Goal: Task Accomplishment & Management: Manage account settings

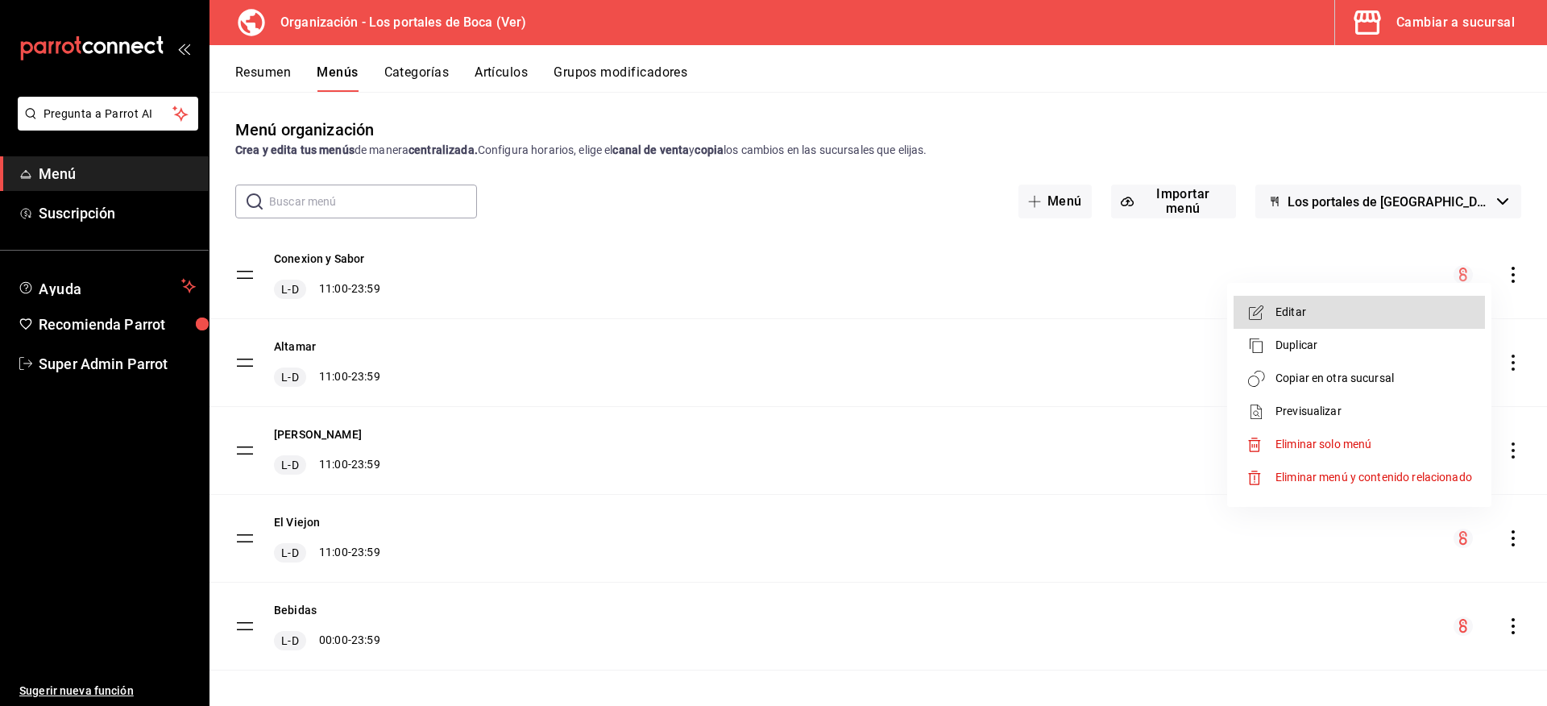
click at [149, 375] on div at bounding box center [773, 353] width 1547 height 706
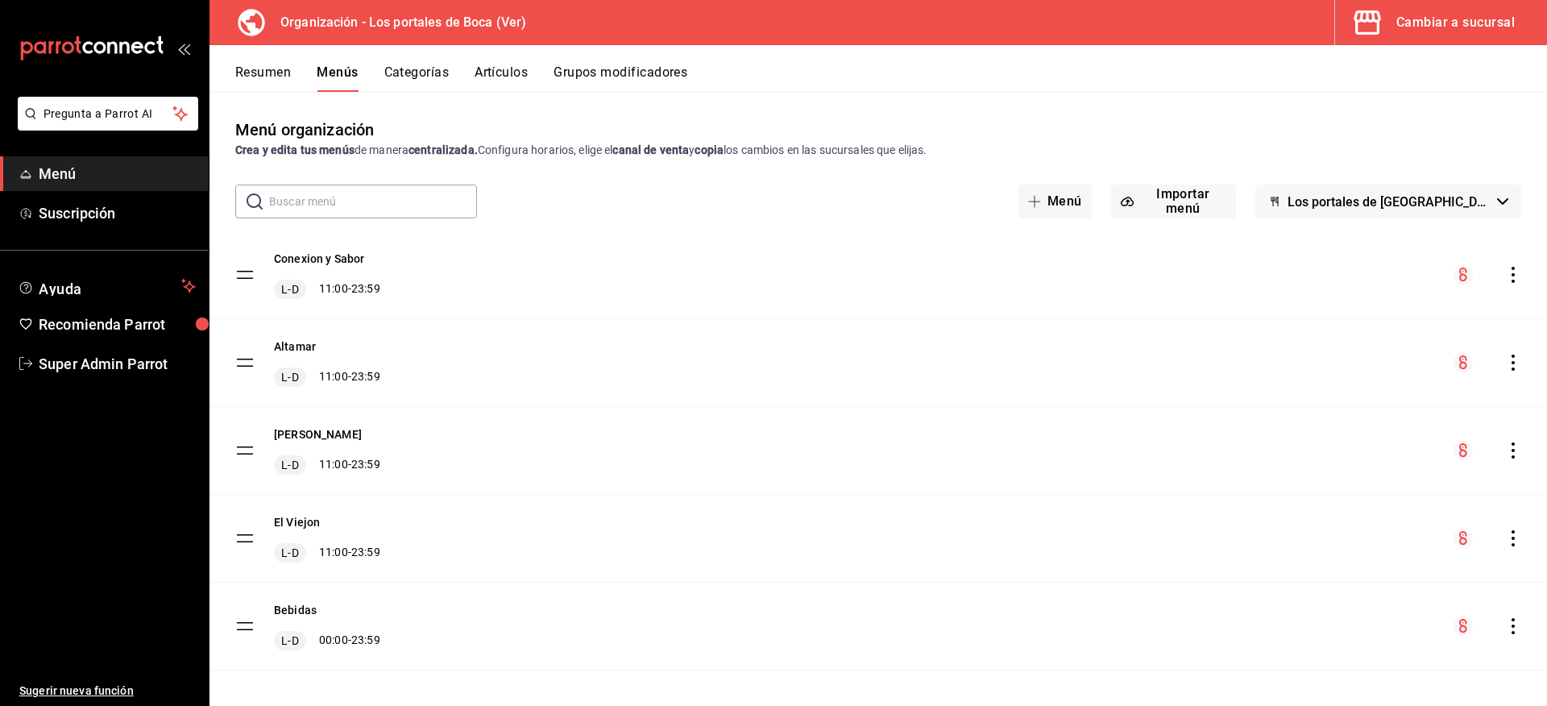
click at [139, 366] on div "Editar Duplicar Copiar en otra sucursal Previsualizar Eliminar solo menú Elimin…" at bounding box center [773, 353] width 1547 height 706
click at [114, 363] on span "Super Admin Parrot" at bounding box center [117, 364] width 157 height 22
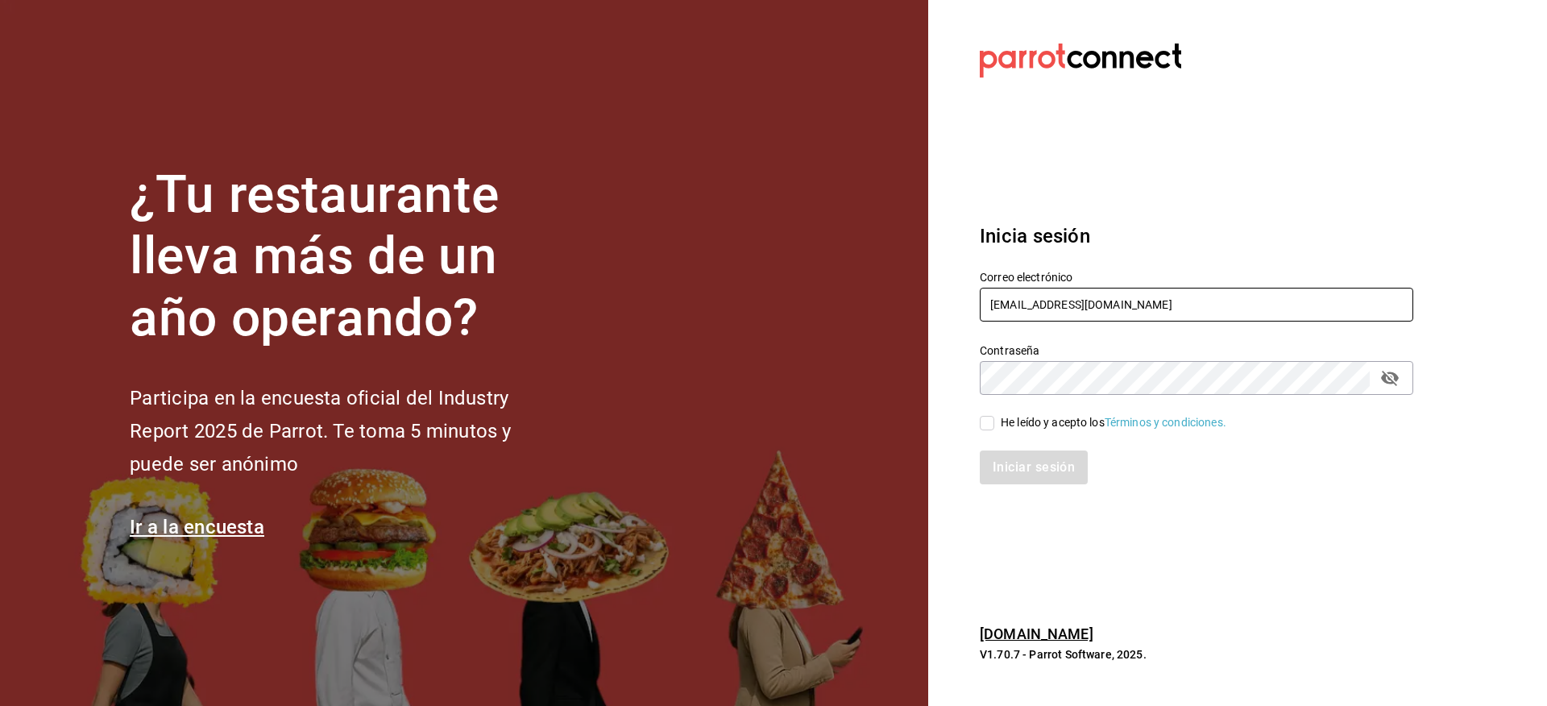
click at [1043, 292] on input "[EMAIL_ADDRESS][DOMAIN_NAME]" at bounding box center [1197, 305] width 434 height 34
paste input "pizzeriaccontessa@condesa"
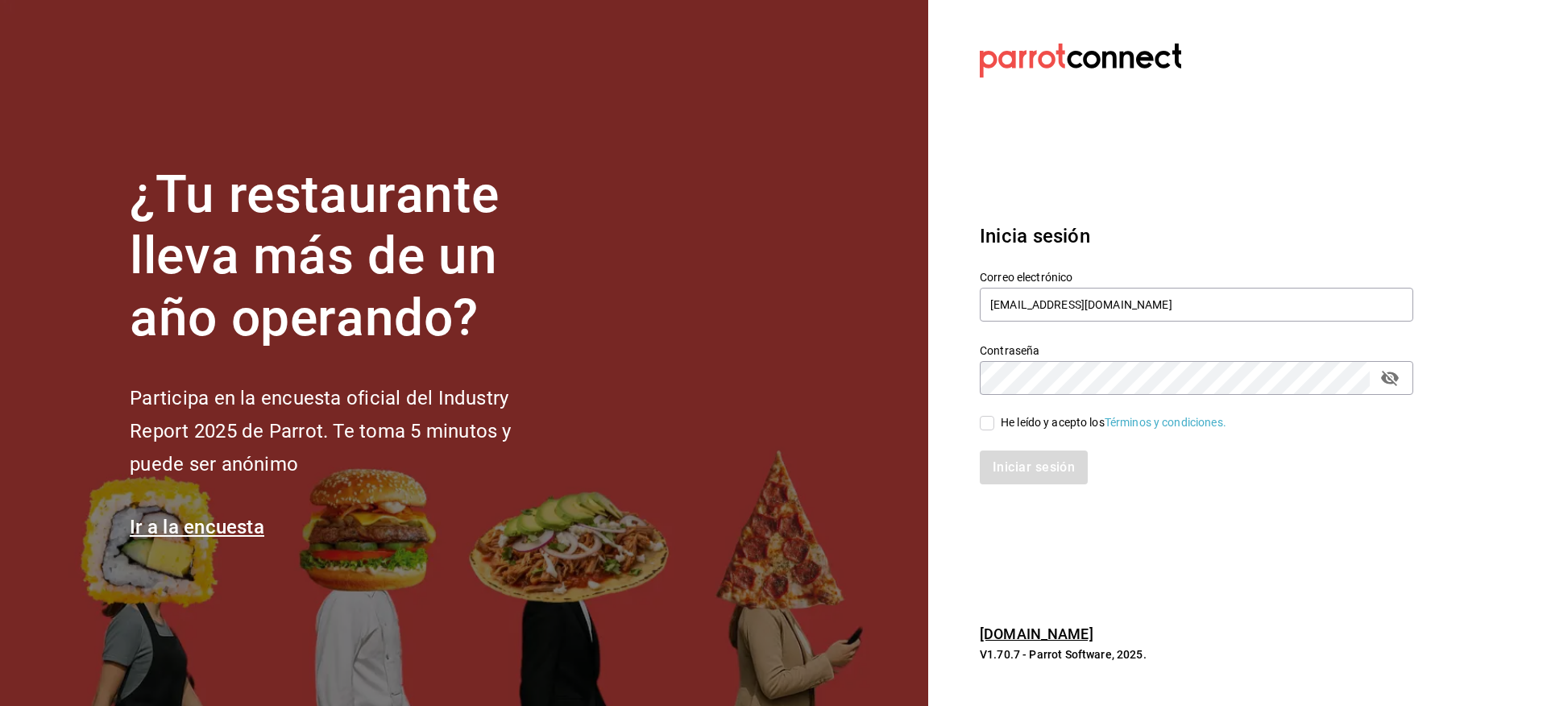
type input "[EMAIL_ADDRESS][DOMAIN_NAME]"
drag, startPoint x: 1033, startPoint y: 423, endPoint x: 1030, endPoint y: 437, distance: 14.1
click at [1033, 424] on div "He leído y acepto los Términos y condiciones." at bounding box center [1114, 422] width 226 height 17
click at [994, 424] on input "He leído y acepto los Términos y condiciones." at bounding box center [987, 423] width 15 height 15
checkbox input "true"
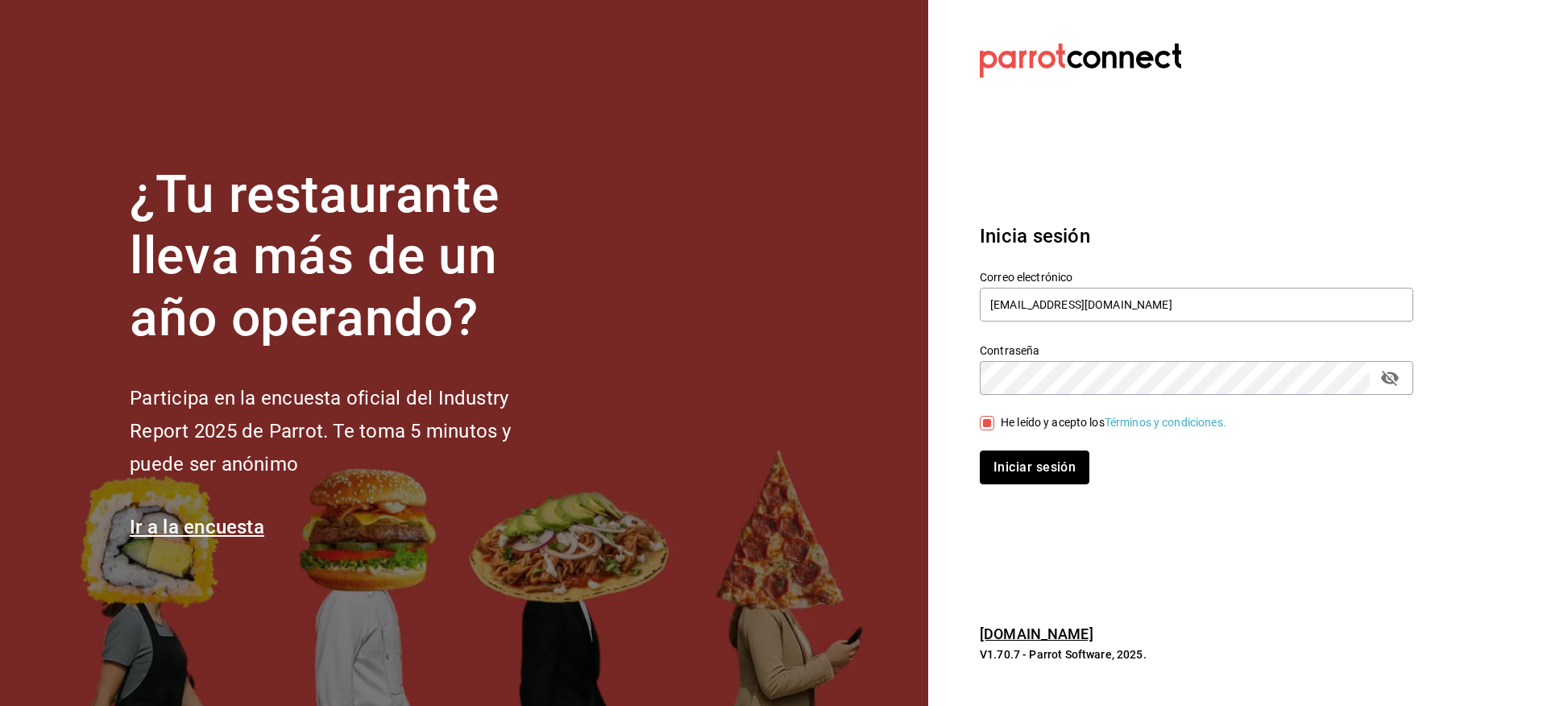
click at [1026, 467] on button "Iniciar sesión" at bounding box center [1035, 467] width 110 height 34
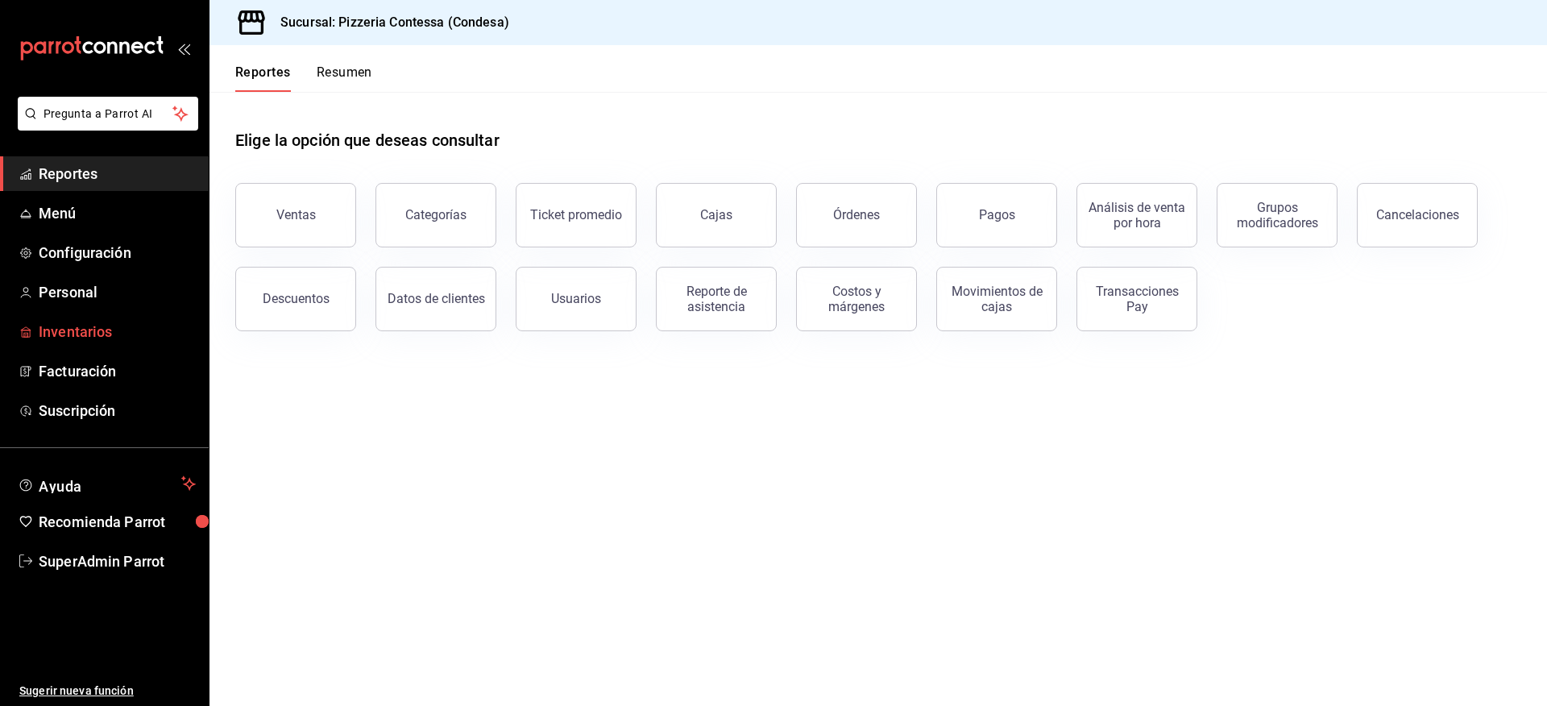
click at [97, 330] on span "Inventarios" at bounding box center [117, 332] width 157 height 22
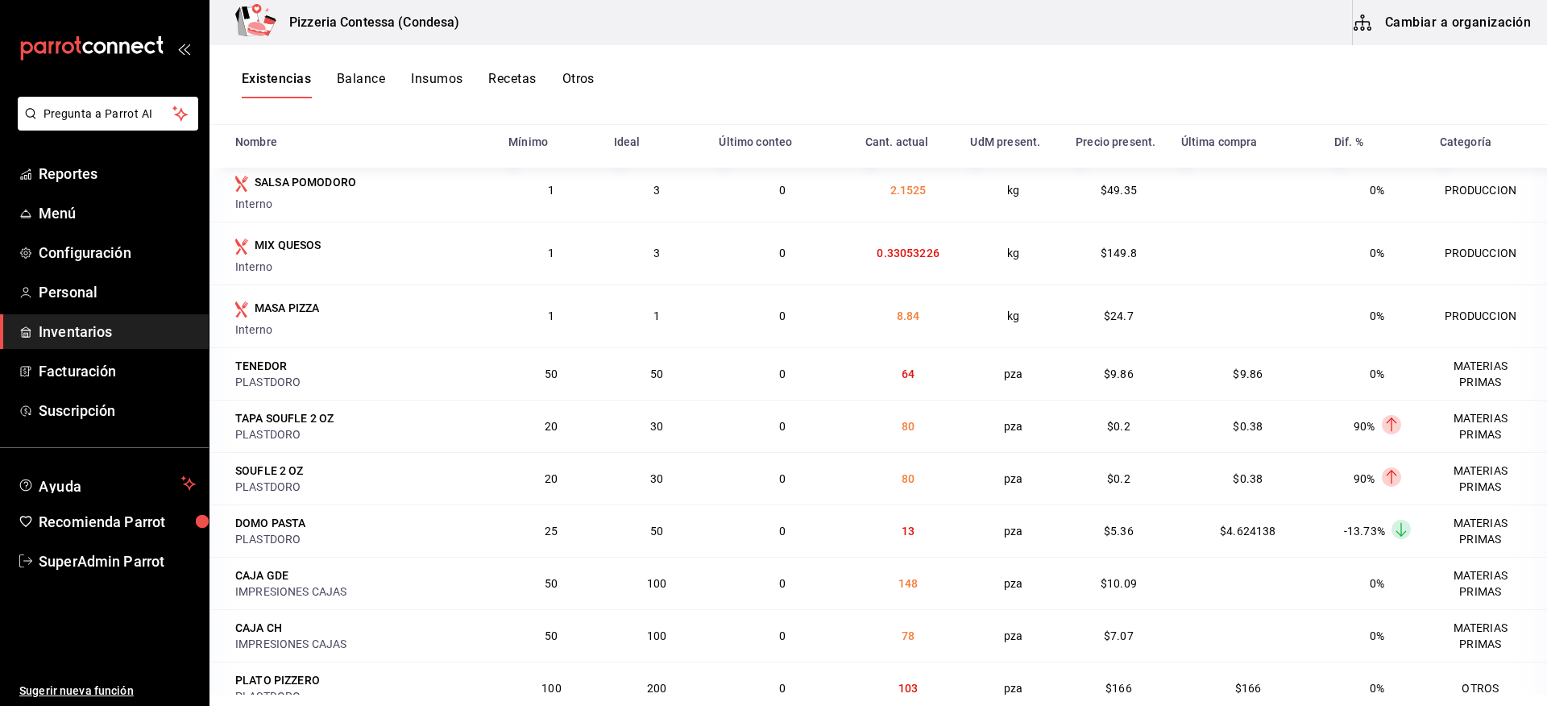
scroll to position [1692, 0]
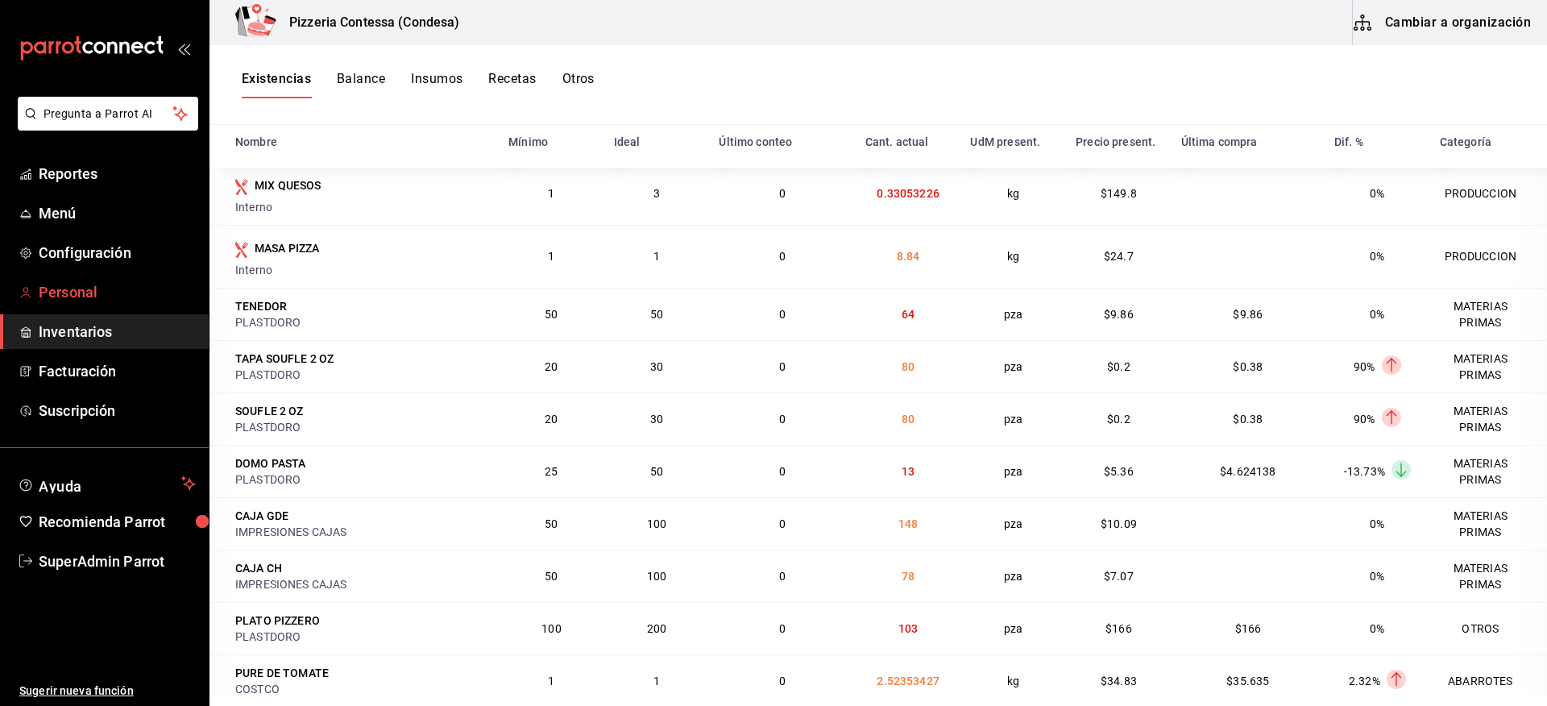
click at [66, 292] on span "Personal" at bounding box center [117, 292] width 157 height 22
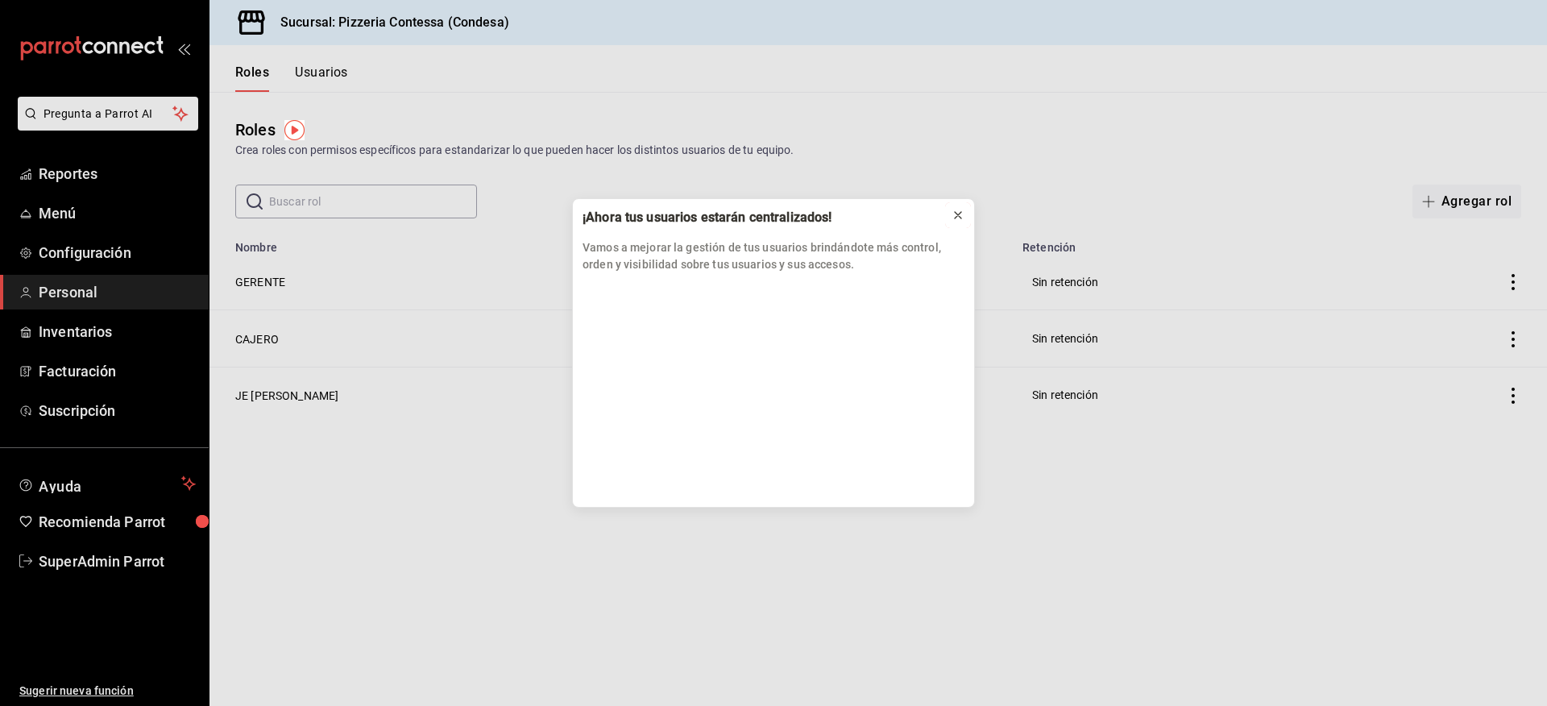
click at [965, 210] on button at bounding box center [958, 215] width 26 height 26
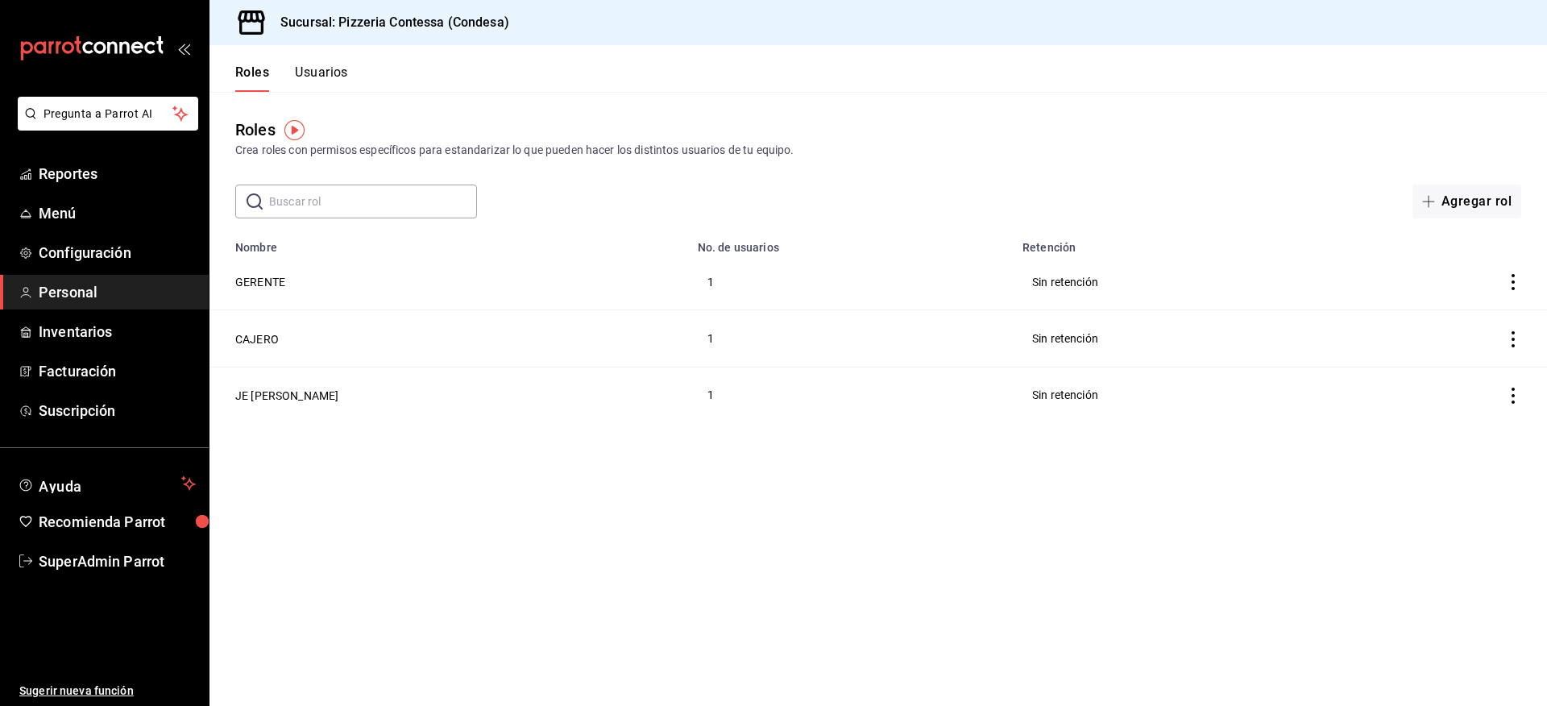
click at [333, 68] on button "Usuarios" at bounding box center [321, 77] width 53 height 27
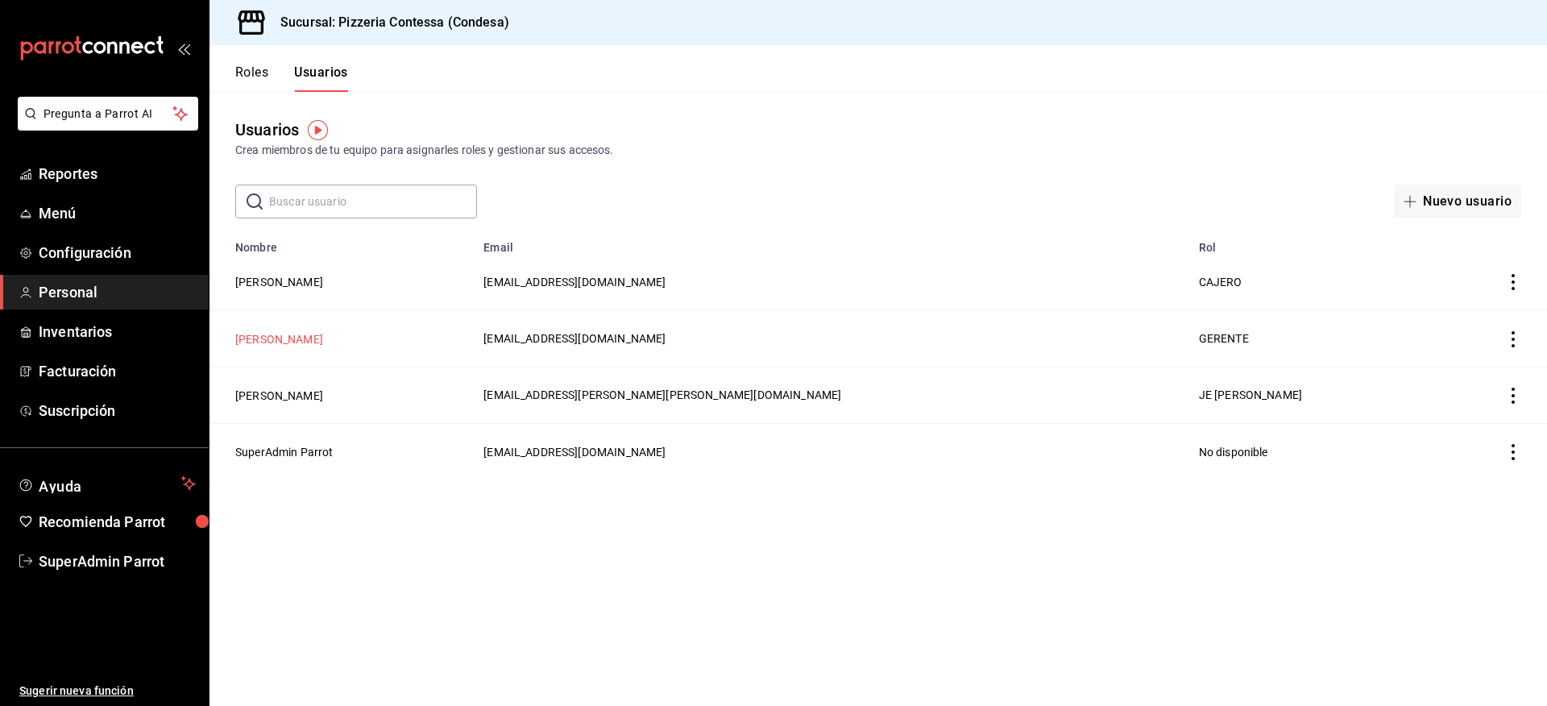
click at [316, 334] on button "JENNYFER CURIEL" at bounding box center [279, 339] width 88 height 16
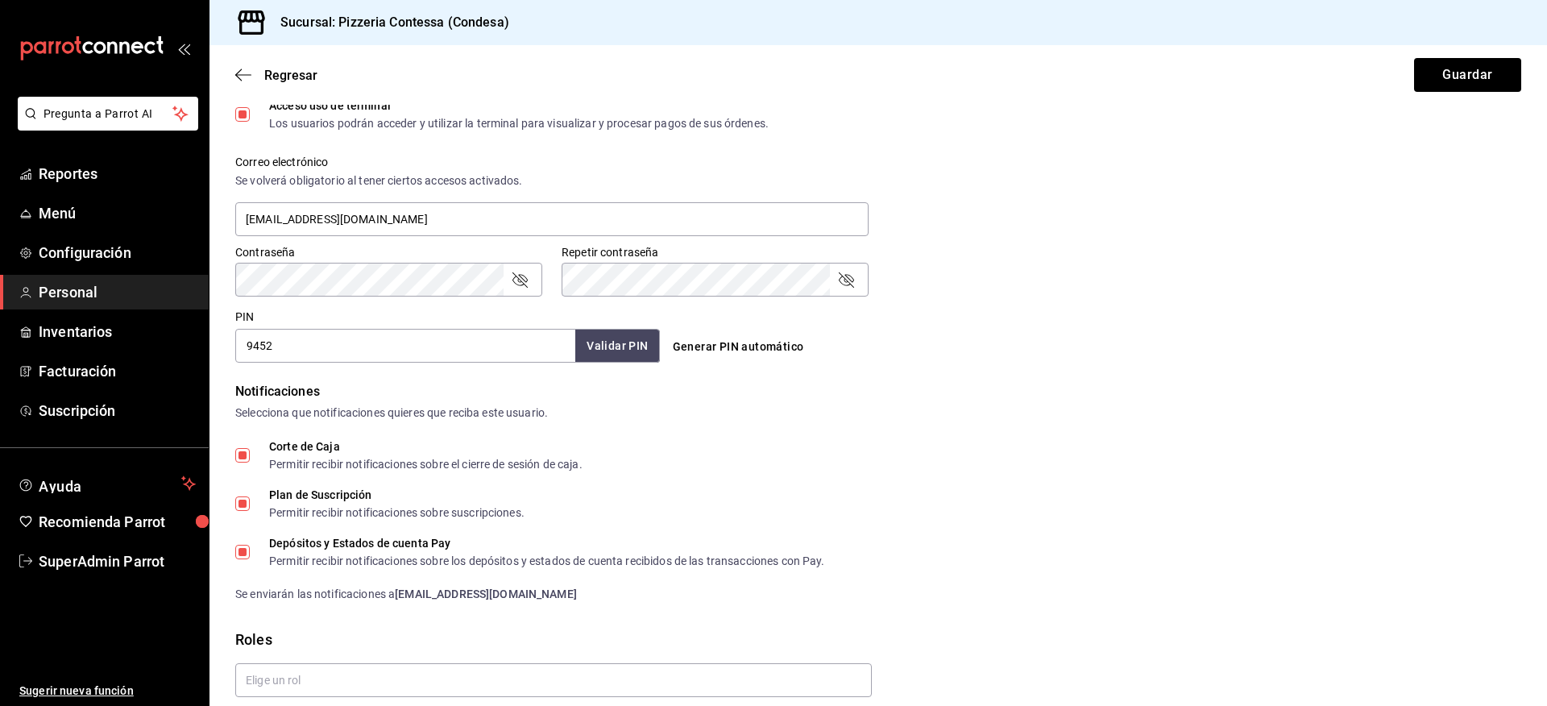
scroll to position [510, 0]
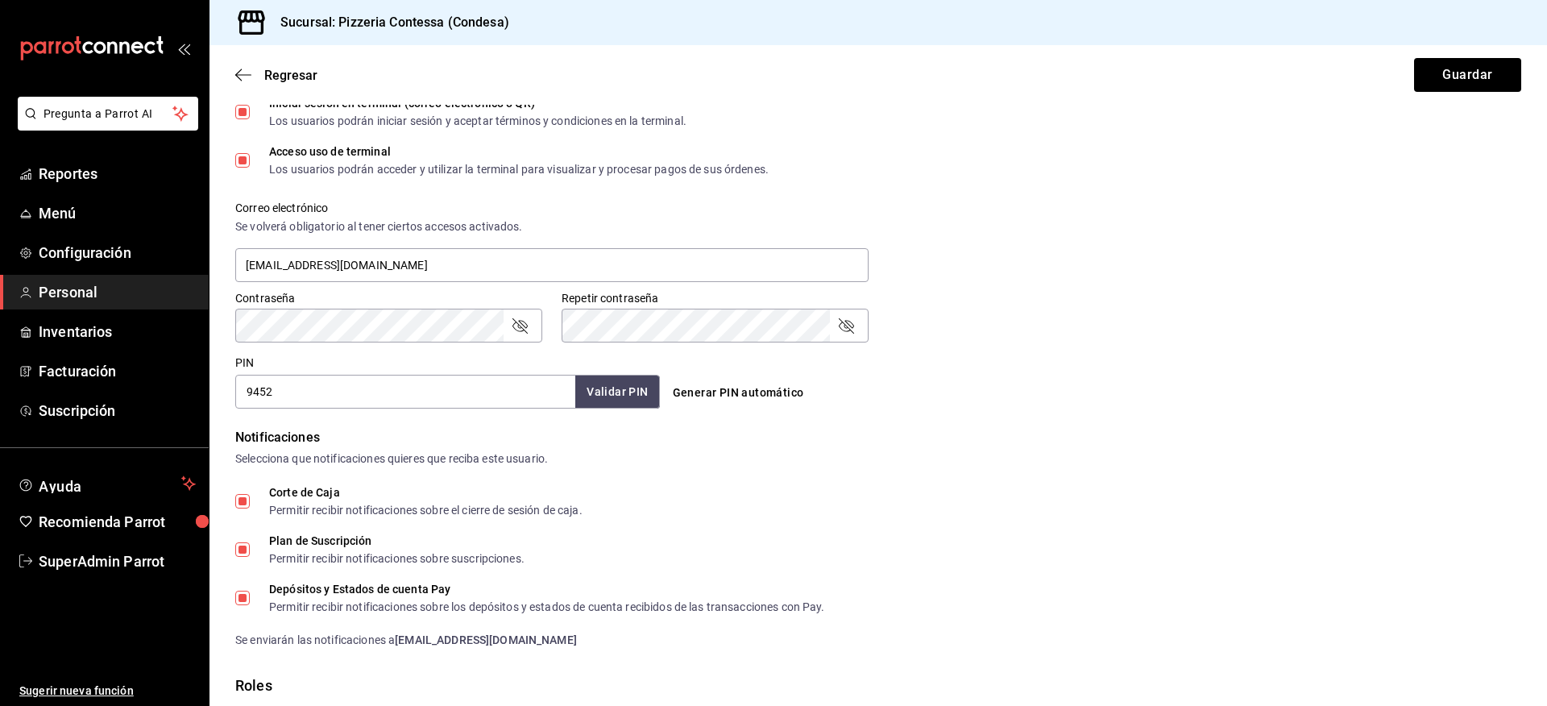
click at [89, 285] on span "Personal" at bounding box center [117, 292] width 157 height 22
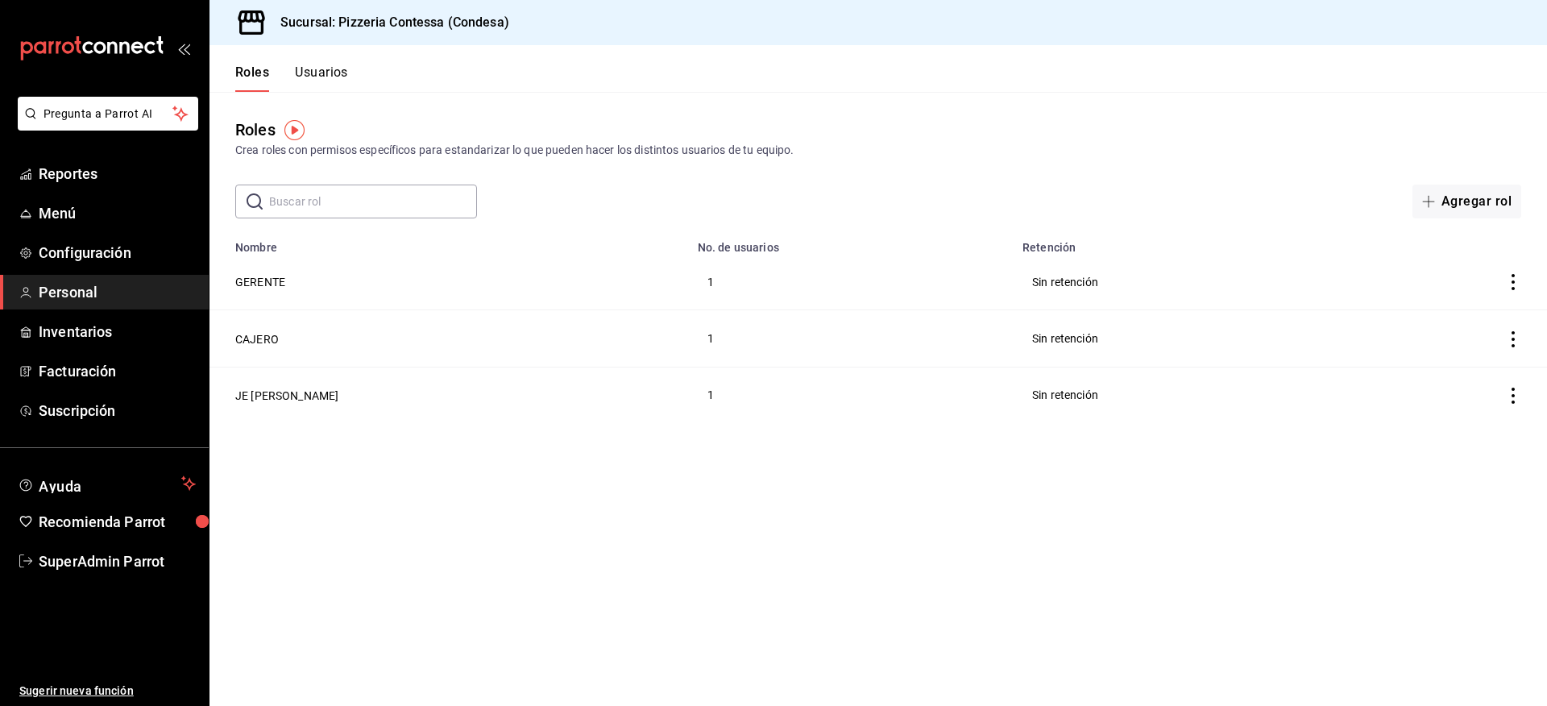
click at [323, 72] on button "Usuarios" at bounding box center [321, 77] width 53 height 27
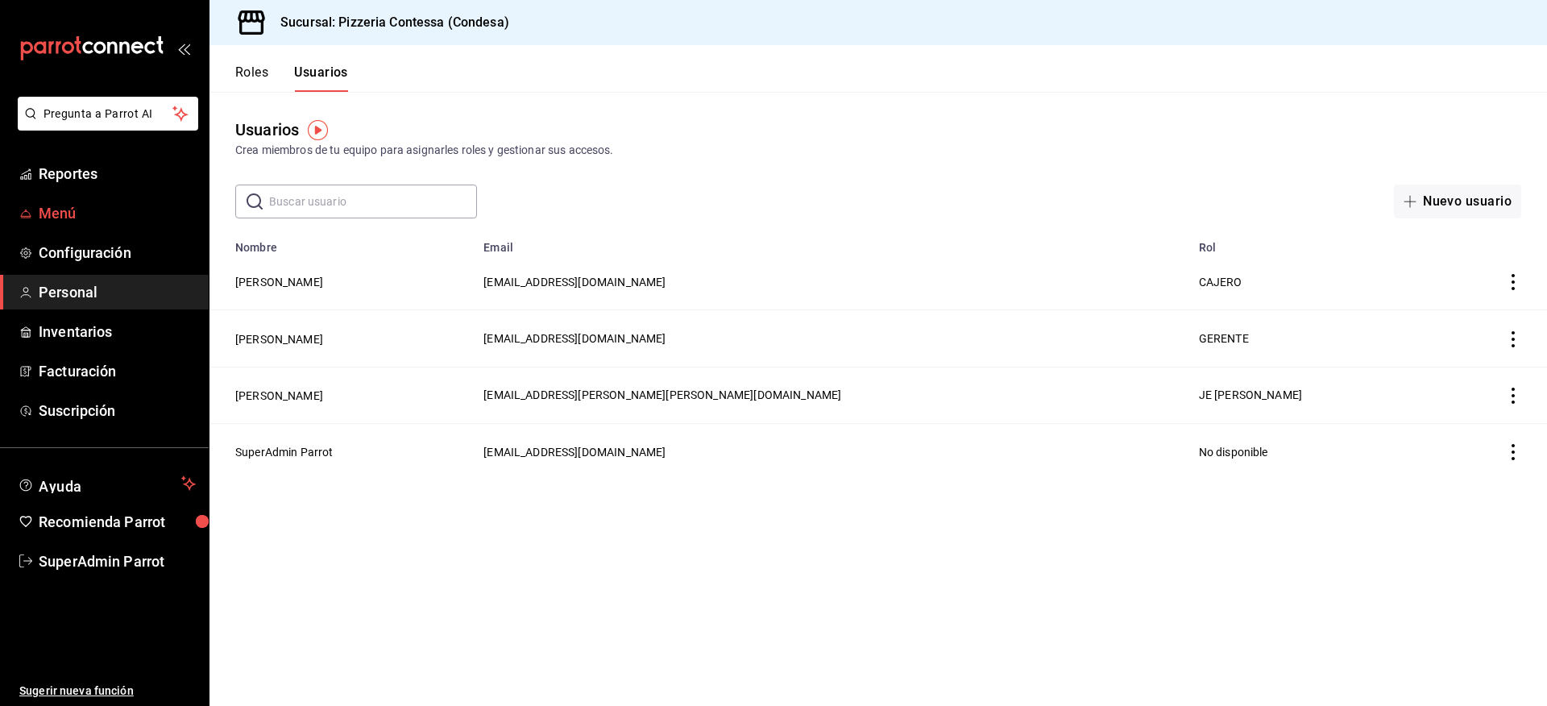
click at [55, 201] on link "Menú" at bounding box center [104, 213] width 209 height 35
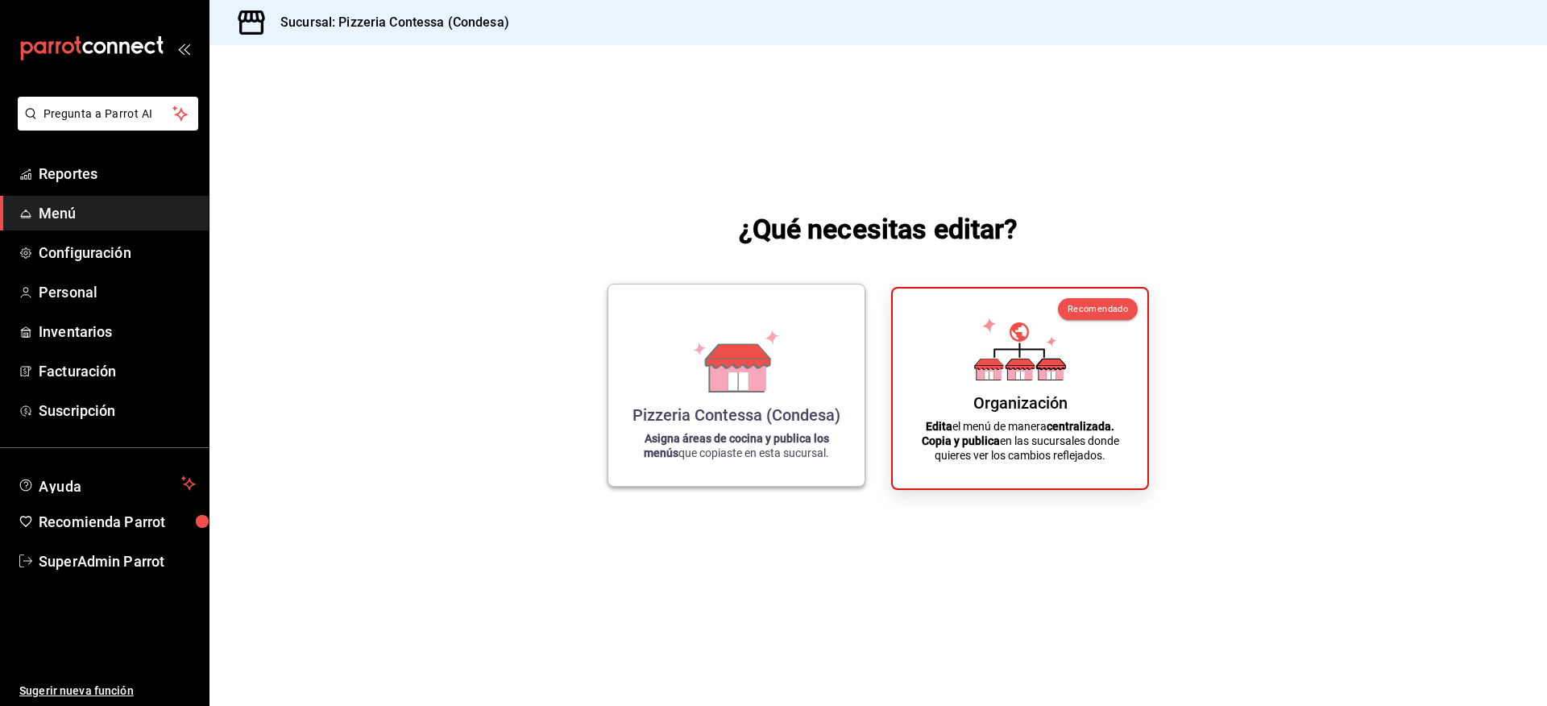
click at [708, 385] on icon at bounding box center [737, 361] width 92 height 63
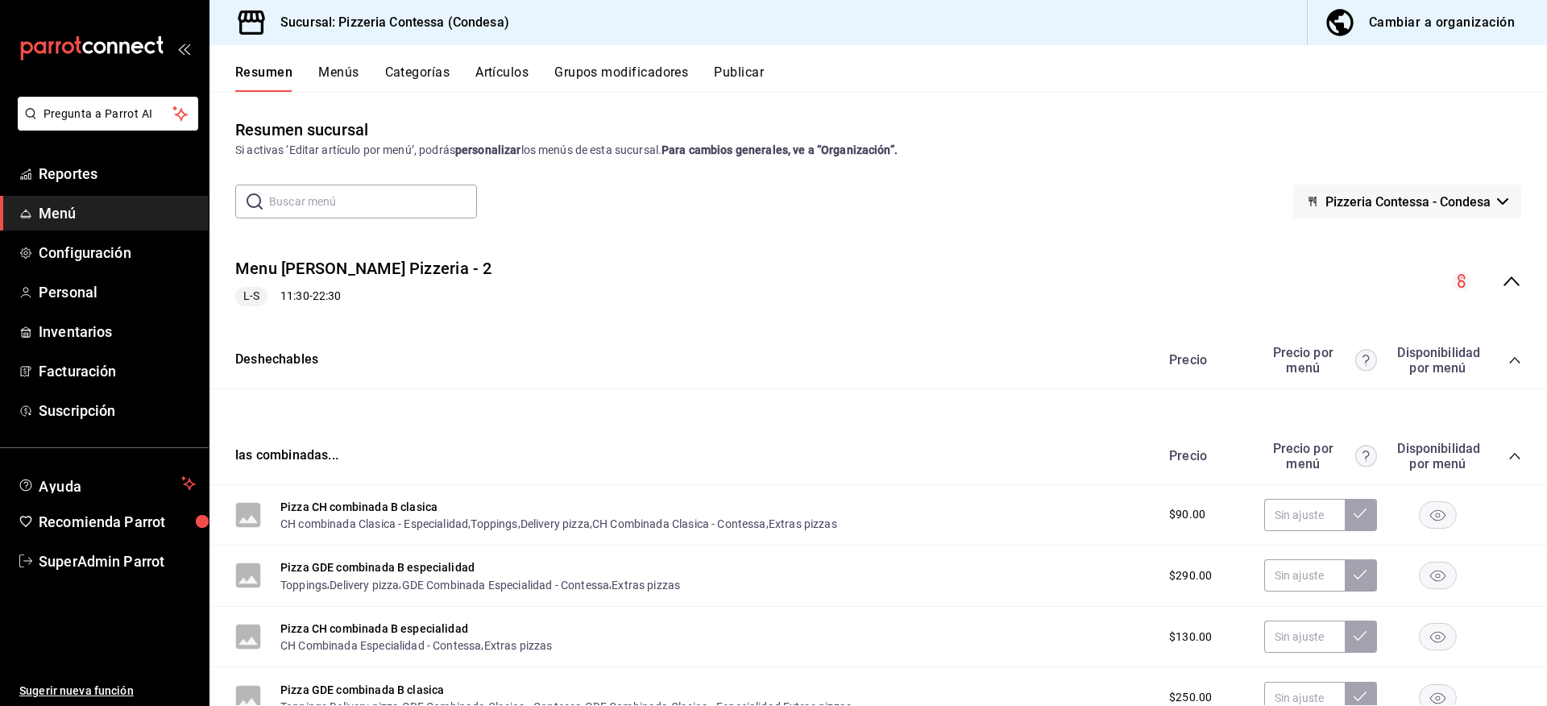
click at [1504, 280] on icon "collapse-menu-row" at bounding box center [1512, 281] width 16 height 10
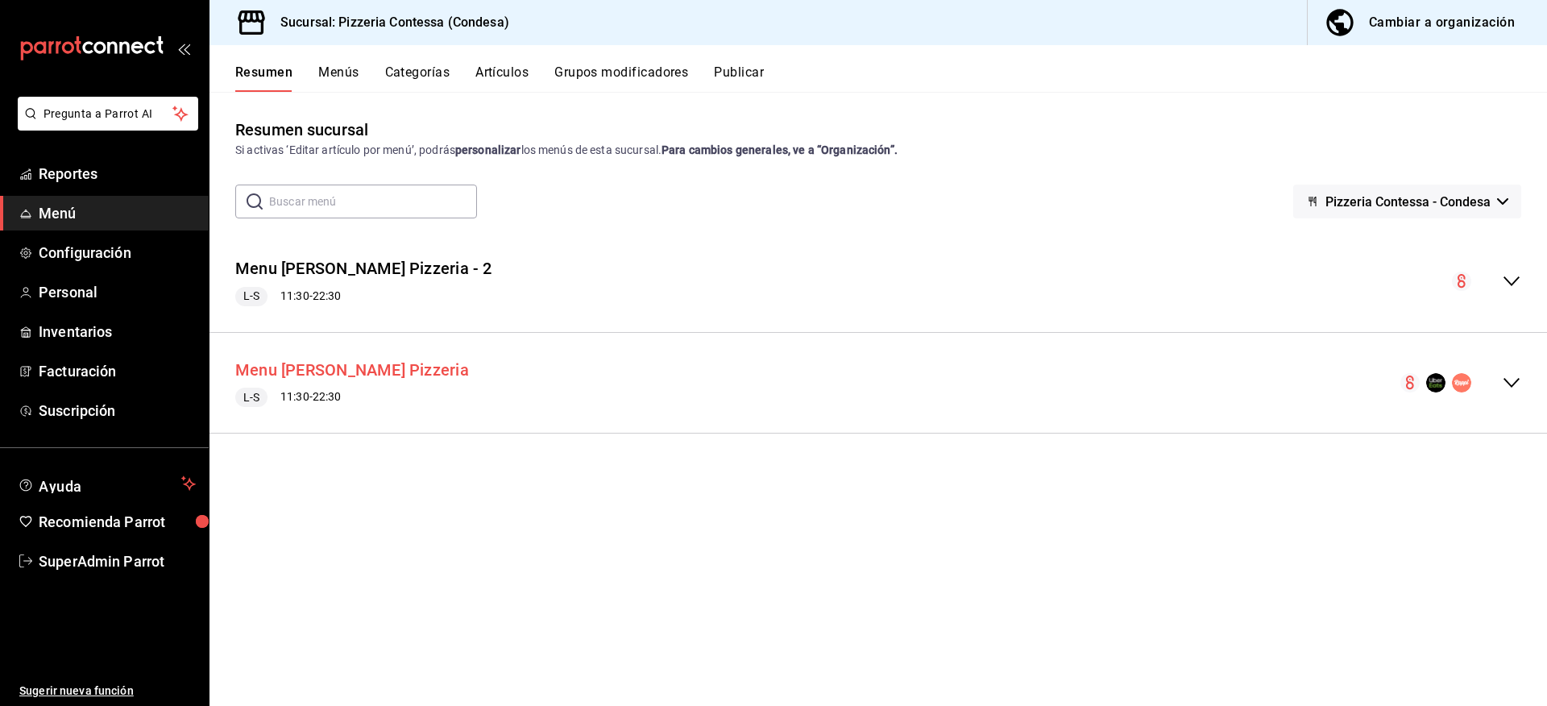
click at [343, 363] on button "Menu Massa Pizzeria" at bounding box center [352, 370] width 234 height 23
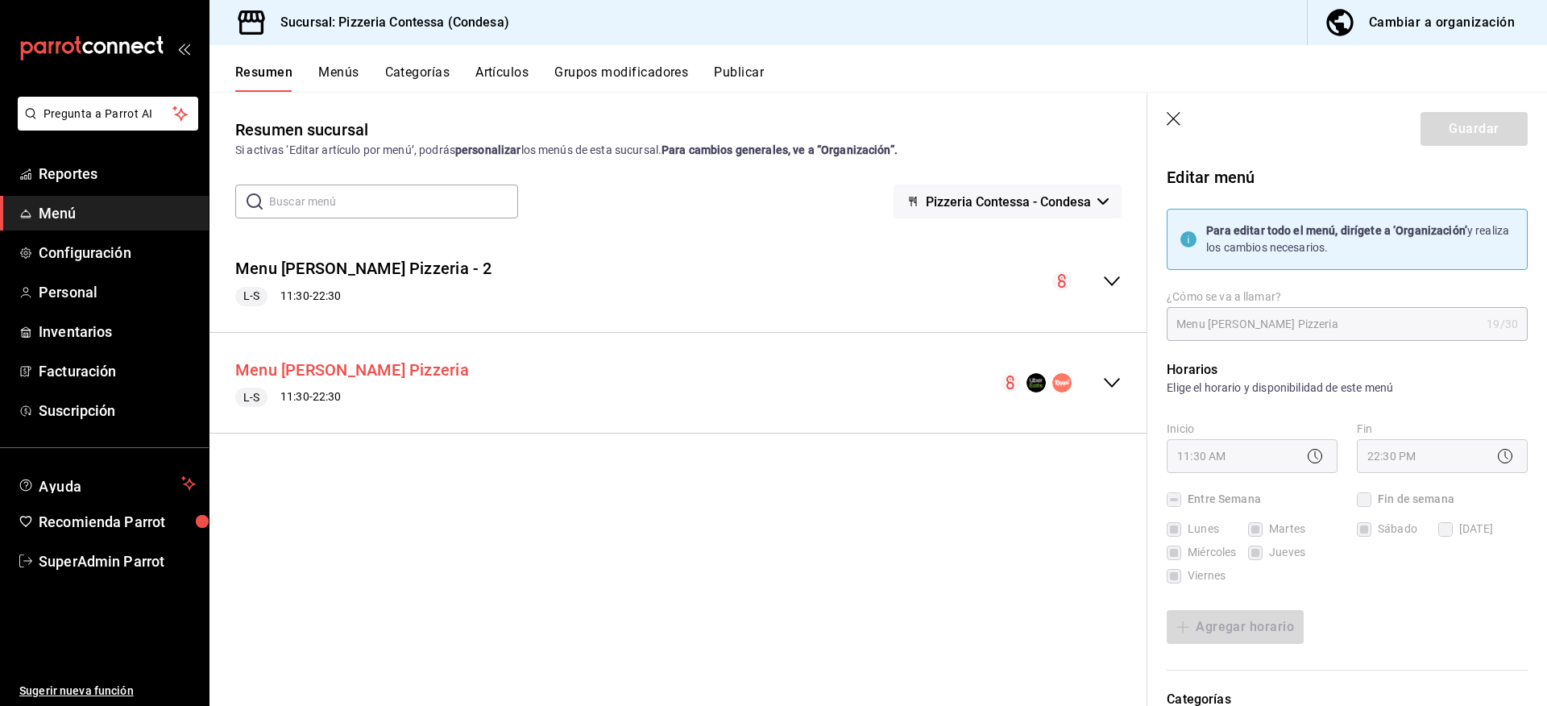
click at [379, 364] on button "Menu Massa Pizzeria" at bounding box center [352, 370] width 234 height 23
click at [729, 64] on div "Resumen Menús Categorías Artículos Grupos modificadores Publicar" at bounding box center [879, 68] width 1338 height 47
click at [742, 68] on button "Publicar" at bounding box center [739, 77] width 50 height 27
